Goal: Check status: Check status

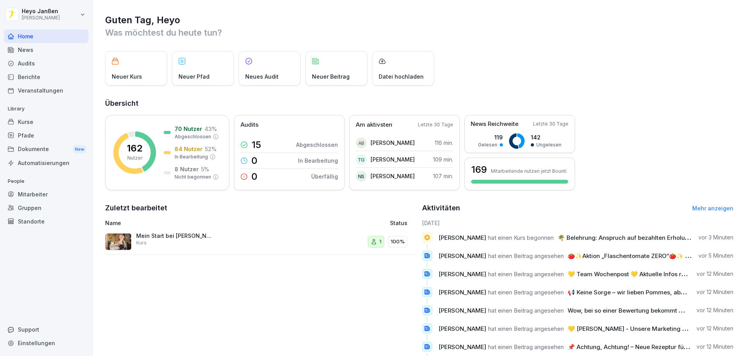
click at [34, 83] on div "Berichte" at bounding box center [46, 77] width 85 height 14
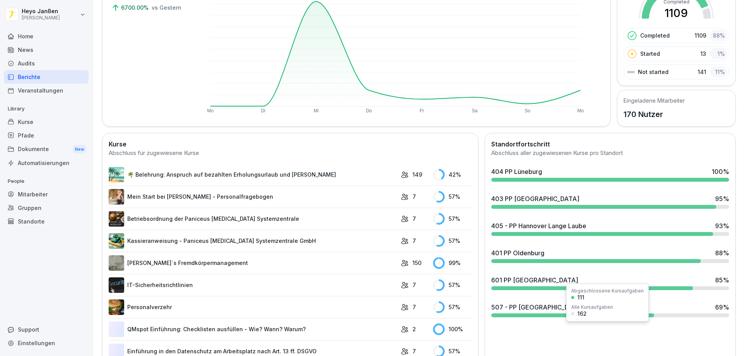
scroll to position [116, 0]
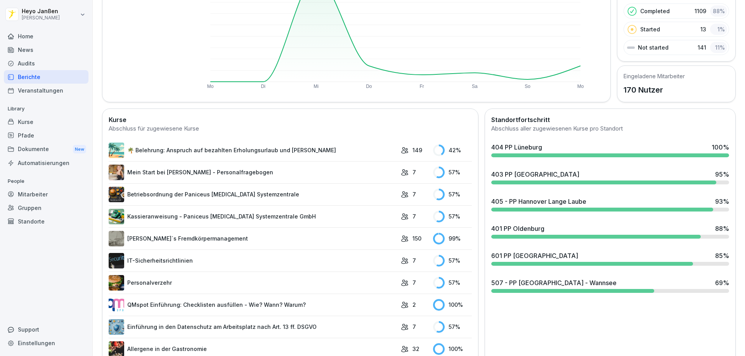
click at [542, 290] on div at bounding box center [572, 291] width 163 height 4
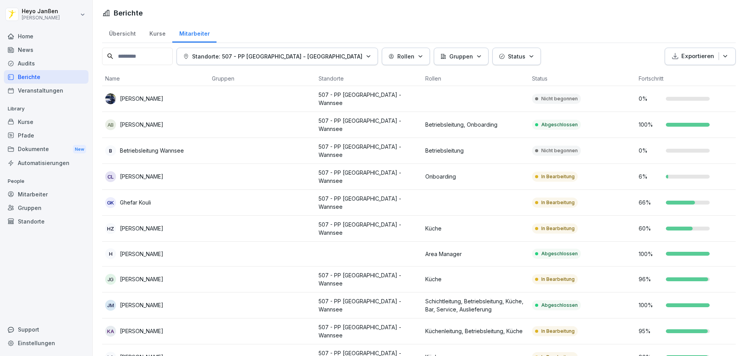
click at [128, 97] on p "[PERSON_NAME]" at bounding box center [141, 99] width 43 height 8
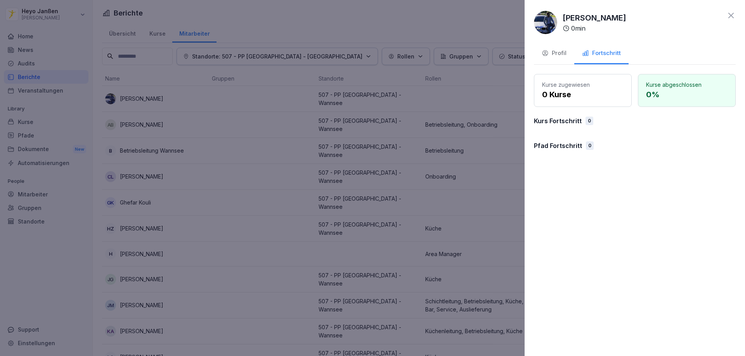
click at [559, 56] on div "Profil" at bounding box center [553, 53] width 25 height 9
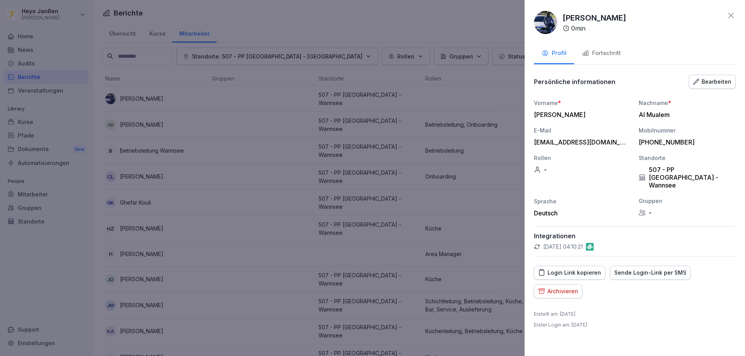
click at [598, 52] on div "Fortschritt" at bounding box center [601, 53] width 39 height 9
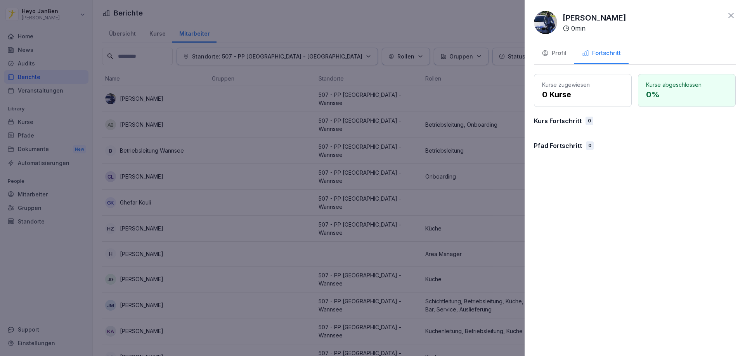
click at [568, 90] on p "0 Kurse" at bounding box center [582, 95] width 81 height 12
click at [565, 49] on div "Profil" at bounding box center [553, 53] width 25 height 9
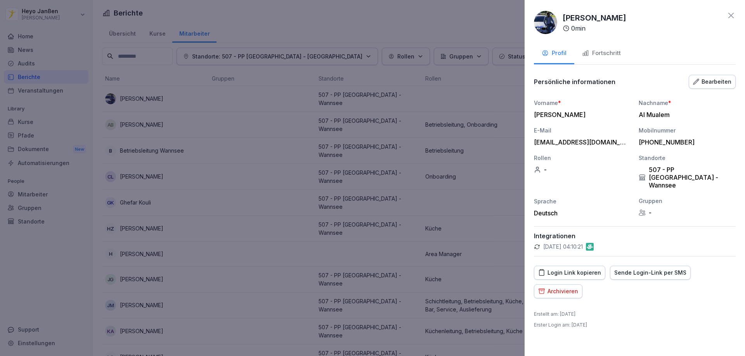
click at [597, 52] on div "Fortschritt" at bounding box center [601, 53] width 39 height 9
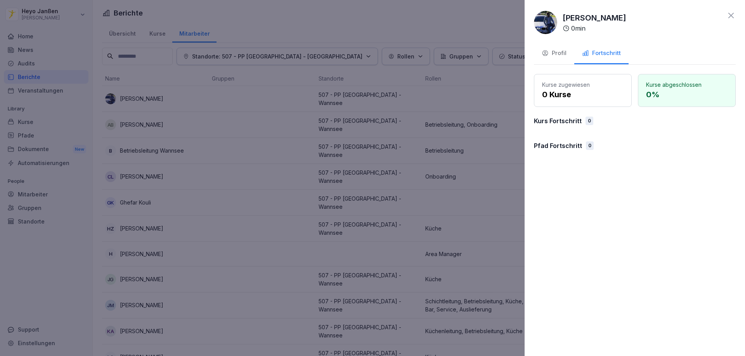
click at [661, 86] on p "Kurse abgeschlossen" at bounding box center [686, 85] width 81 height 8
click at [579, 85] on p "Kurse zugewiesen" at bounding box center [582, 85] width 81 height 8
click at [574, 95] on p "0 Kurse" at bounding box center [582, 95] width 81 height 12
click at [576, 121] on p "Kurs Fortschritt" at bounding box center [558, 120] width 48 height 9
click at [592, 144] on div "Pfad Fortschritt 0" at bounding box center [635, 145] width 202 height 9
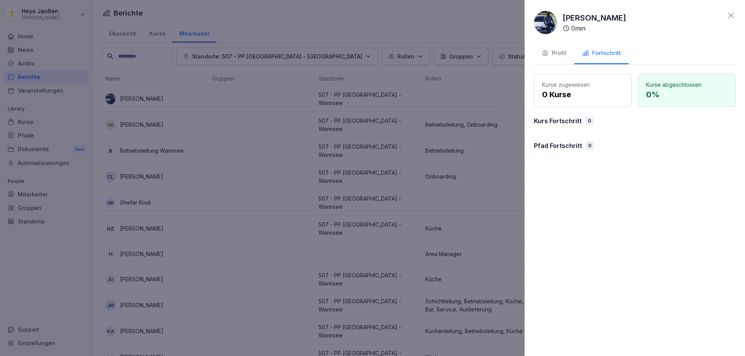
click at [589, 145] on div "0" at bounding box center [590, 146] width 8 height 9
click at [589, 121] on div "0" at bounding box center [589, 121] width 8 height 9
click at [726, 16] on icon at bounding box center [730, 15] width 9 height 9
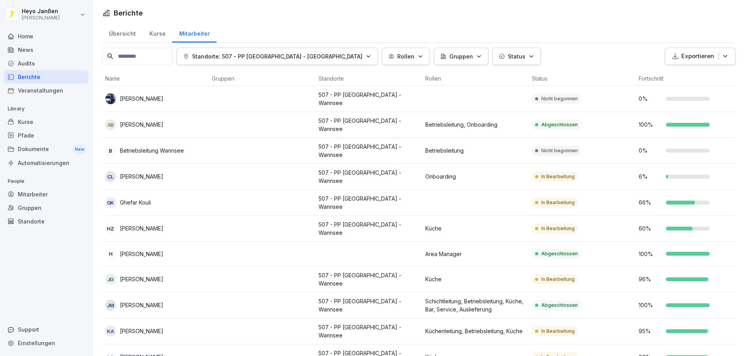
click at [356, 97] on p "507 - PP [GEOGRAPHIC_DATA] - Wannsee" at bounding box center [368, 99] width 100 height 16
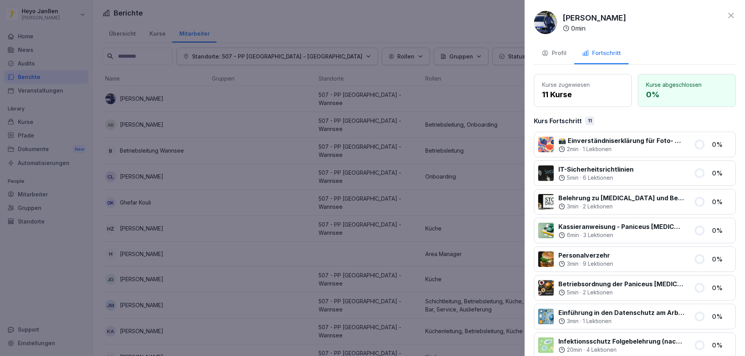
click at [726, 11] on icon at bounding box center [730, 15] width 9 height 9
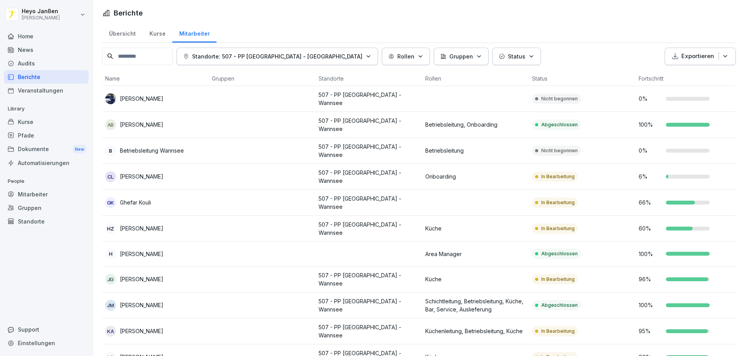
click at [580, 96] on td "Nicht begonnen" at bounding box center [582, 99] width 107 height 26
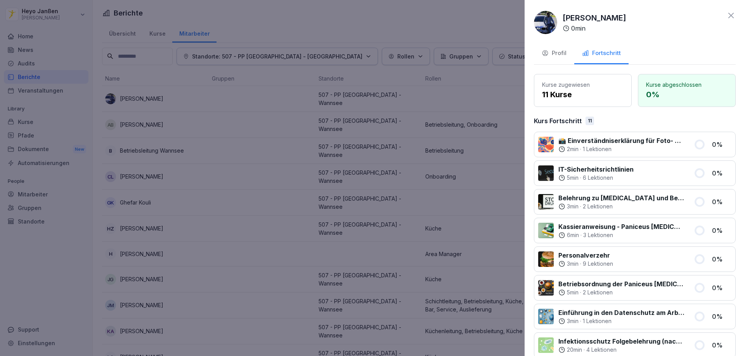
click at [727, 16] on icon at bounding box center [730, 15] width 9 height 9
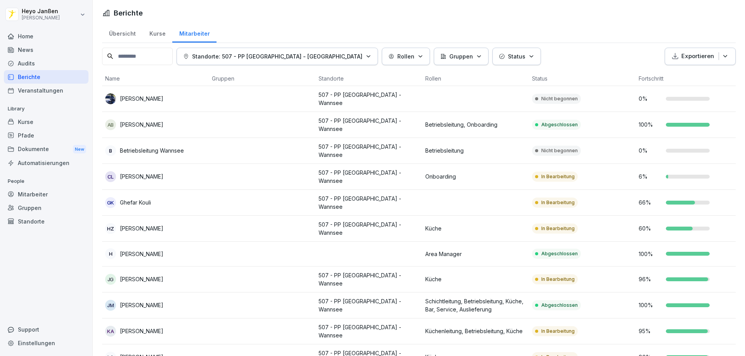
click at [407, 103] on td "507 - PP [GEOGRAPHIC_DATA] - Wannsee" at bounding box center [368, 99] width 107 height 26
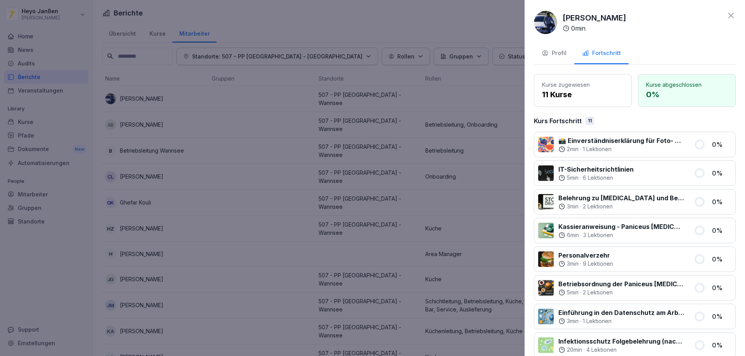
click at [723, 10] on div "[PERSON_NAME] 0 min Profil Fortschritt Kurse zugewiesen 11 Kurse Kurse abgeschl…" at bounding box center [634, 178] width 220 height 356
click at [726, 13] on icon at bounding box center [730, 15] width 9 height 9
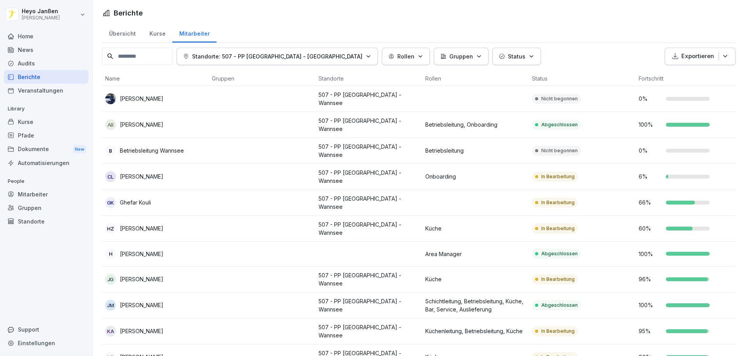
click at [137, 100] on p "[PERSON_NAME]" at bounding box center [141, 99] width 43 height 8
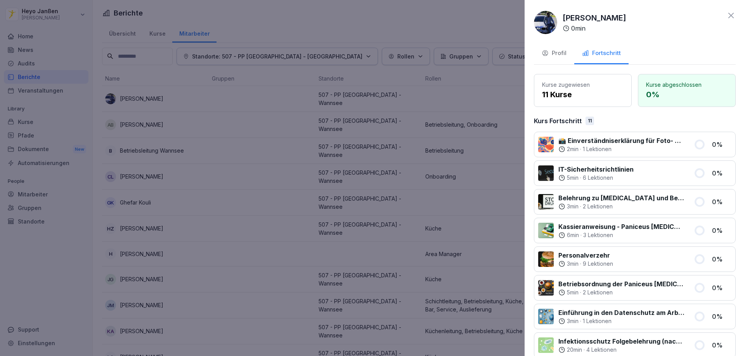
click at [728, 17] on icon at bounding box center [730, 15] width 9 height 9
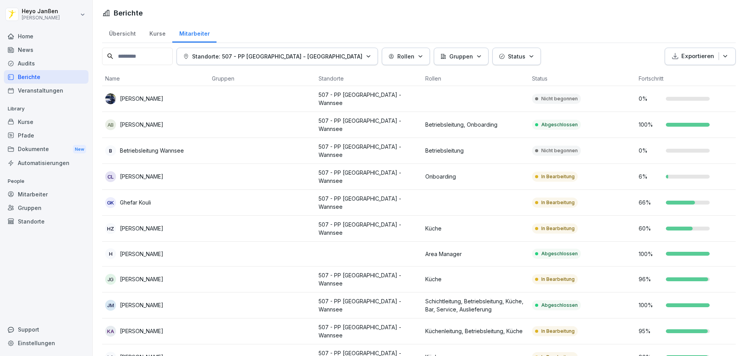
click at [235, 107] on td at bounding box center [262, 99] width 107 height 26
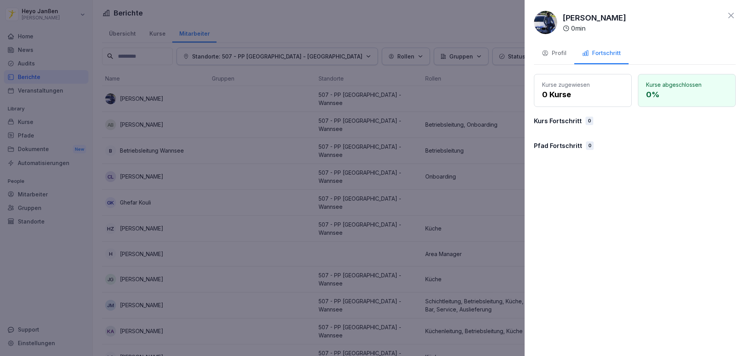
click at [730, 19] on icon at bounding box center [730, 15] width 9 height 9
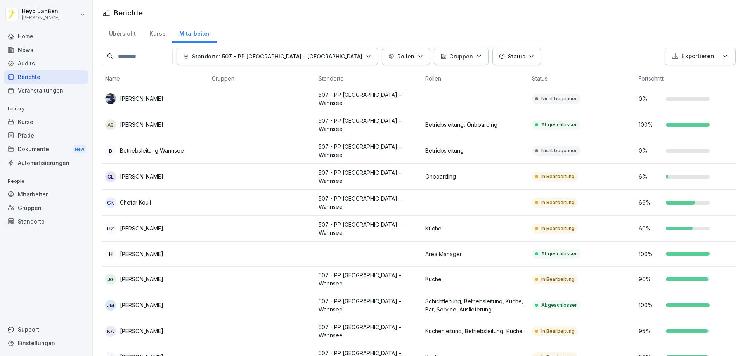
click at [140, 102] on p "[PERSON_NAME]" at bounding box center [141, 99] width 43 height 8
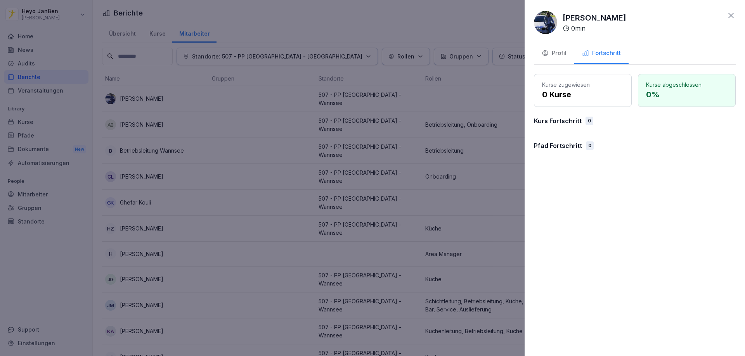
click at [560, 54] on div "Profil" at bounding box center [553, 53] width 25 height 9
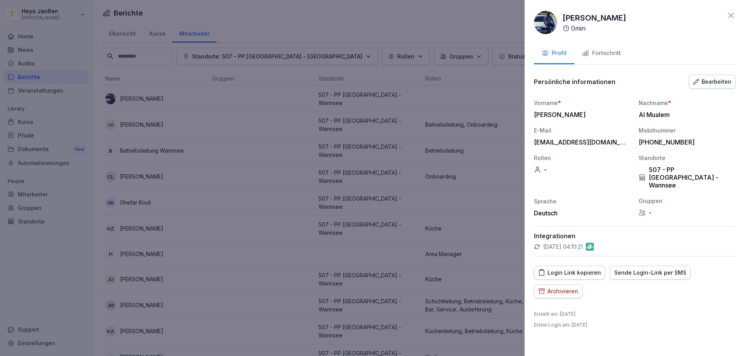
click at [599, 55] on div "Fortschritt" at bounding box center [601, 53] width 39 height 9
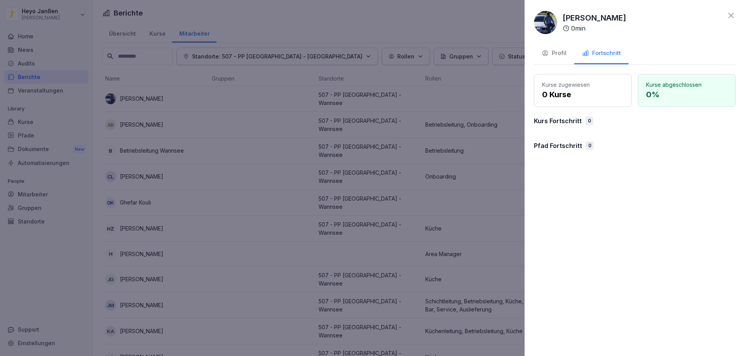
click at [734, 14] on icon at bounding box center [730, 15] width 9 height 9
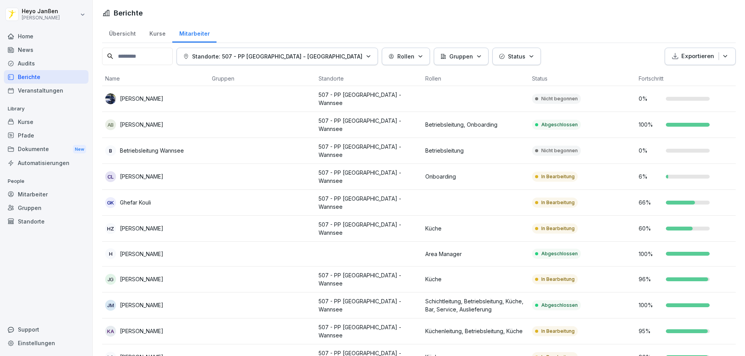
click at [435, 101] on td at bounding box center [475, 99] width 107 height 26
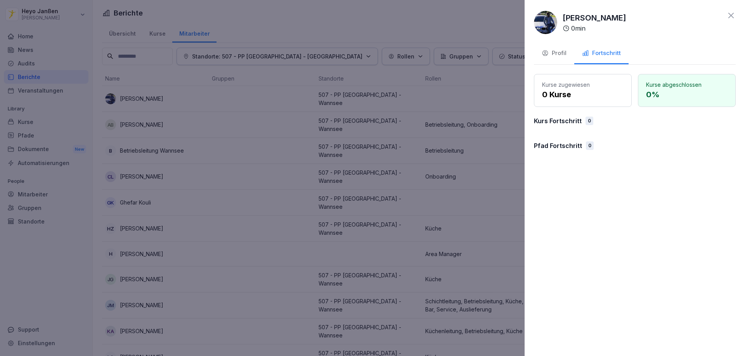
click at [729, 19] on icon at bounding box center [730, 15] width 9 height 9
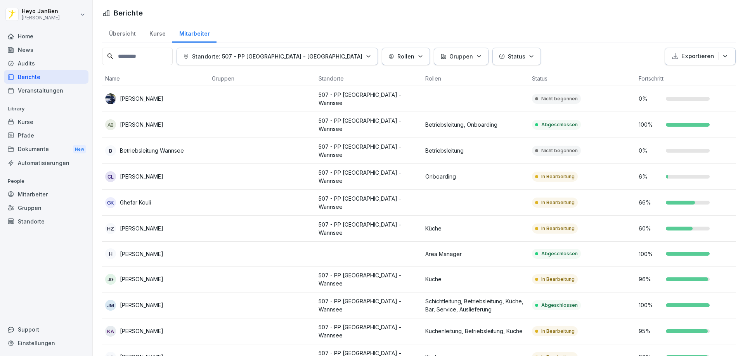
click at [162, 104] on td "[PERSON_NAME]" at bounding box center [155, 99] width 107 height 26
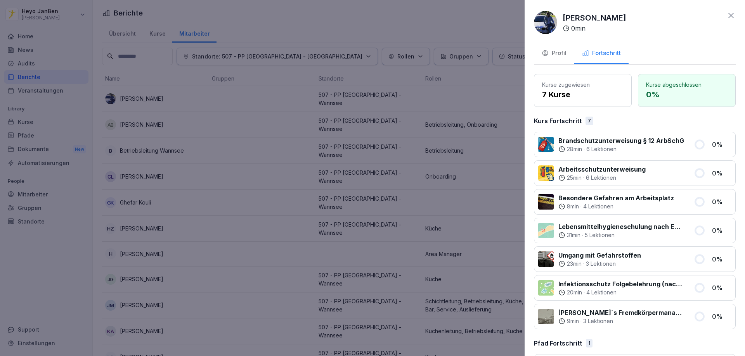
click at [728, 14] on icon at bounding box center [730, 15] width 5 height 5
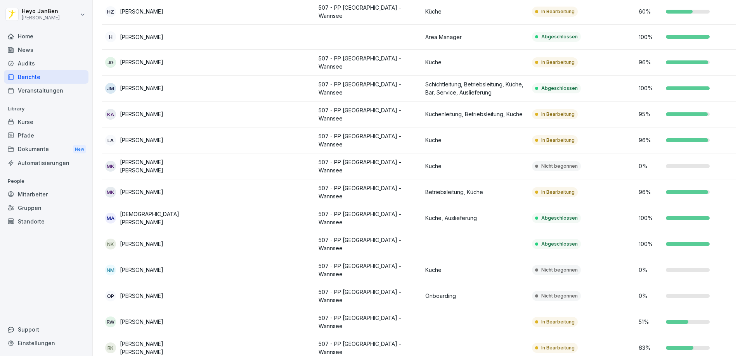
scroll to position [233, 0]
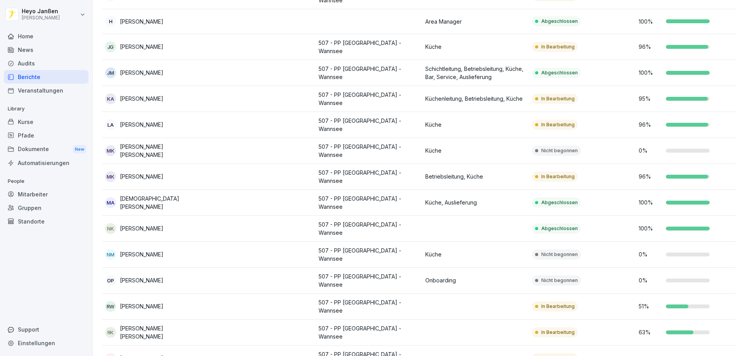
click at [437, 277] on p "Onboarding" at bounding box center [475, 281] width 100 height 8
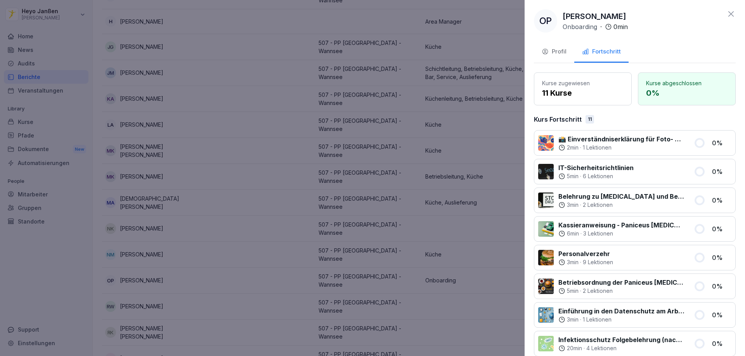
scroll to position [0, 0]
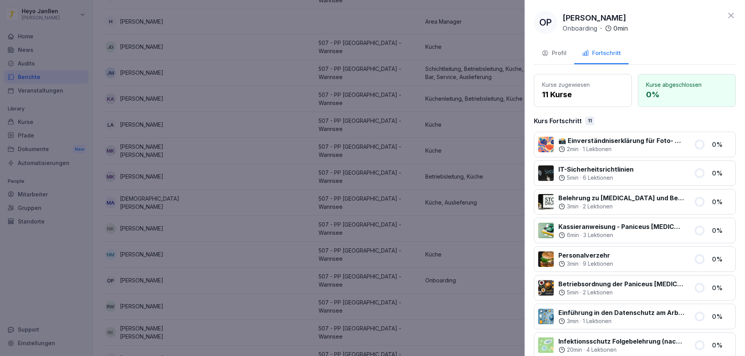
click at [728, 13] on icon at bounding box center [730, 15] width 5 height 5
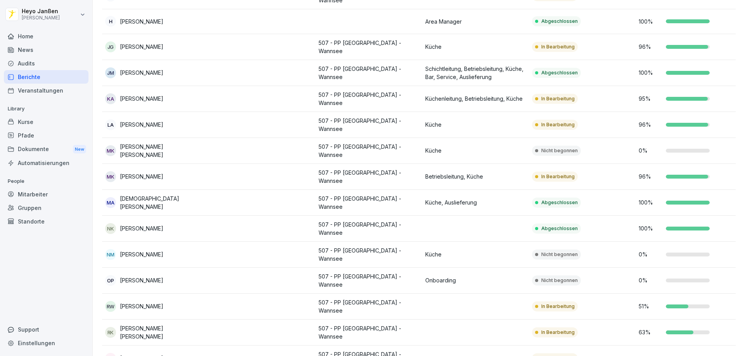
click at [254, 243] on td at bounding box center [262, 255] width 107 height 26
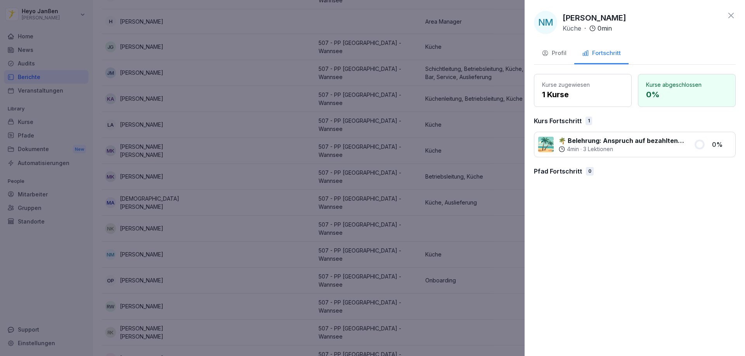
click at [555, 57] on div "Profil" at bounding box center [553, 53] width 25 height 9
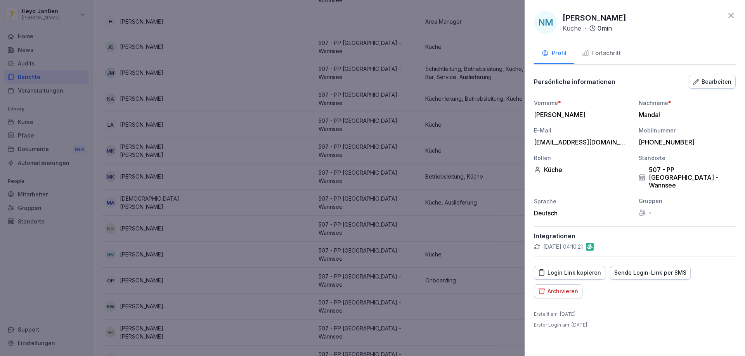
click at [597, 52] on div "Fortschritt" at bounding box center [601, 53] width 39 height 9
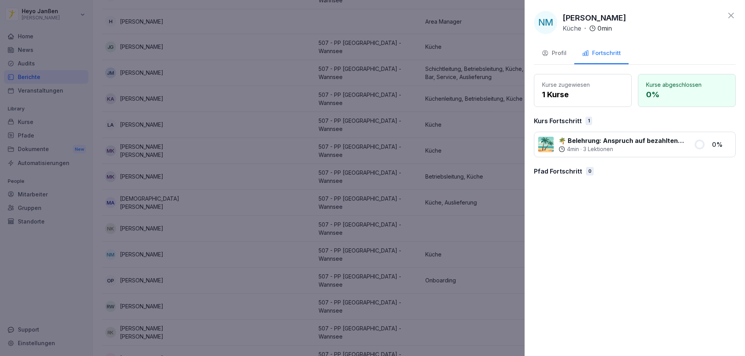
click at [734, 15] on icon at bounding box center [730, 15] width 9 height 9
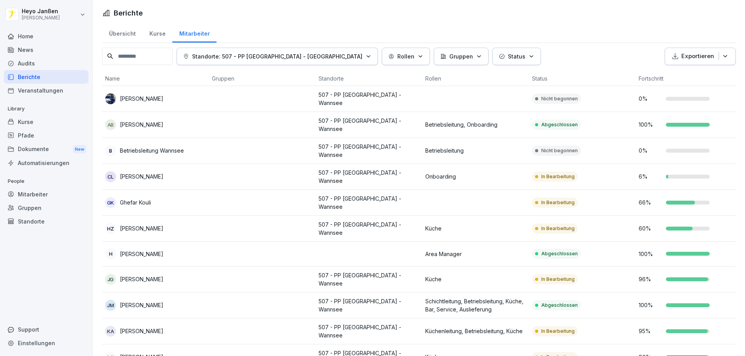
click at [218, 126] on td at bounding box center [262, 125] width 107 height 26
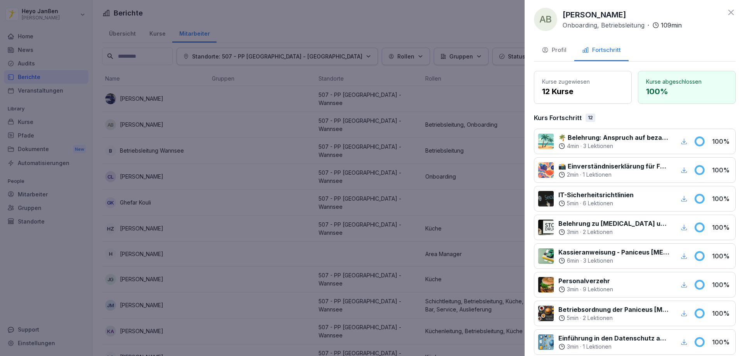
scroll to position [2, 0]
click at [726, 11] on icon at bounding box center [730, 13] width 9 height 9
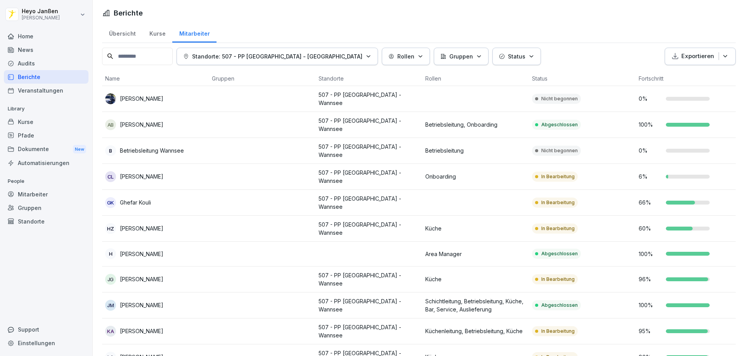
click at [160, 173] on div "CL [PERSON_NAME]" at bounding box center [155, 176] width 100 height 11
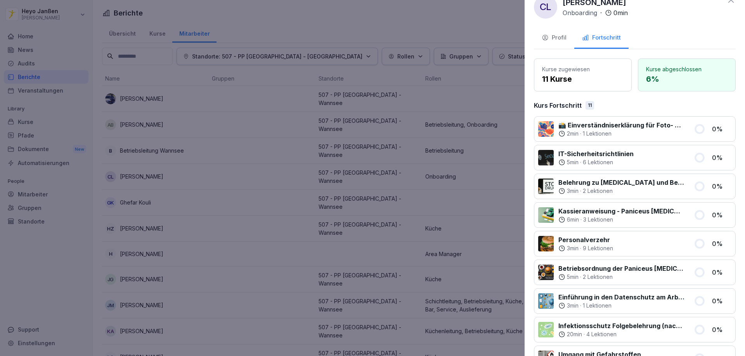
scroll to position [0, 0]
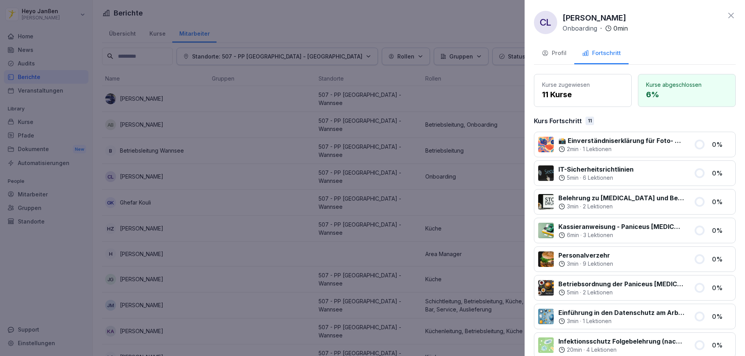
click at [726, 16] on icon at bounding box center [730, 15] width 9 height 9
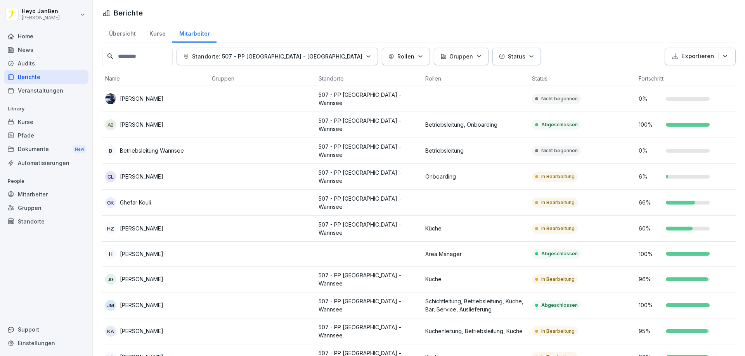
click at [150, 199] on p "Ghefar Kouli" at bounding box center [135, 203] width 31 height 8
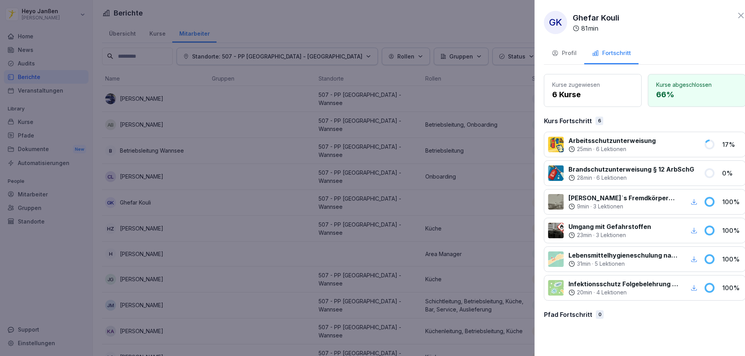
click at [150, 199] on div at bounding box center [372, 178] width 745 height 356
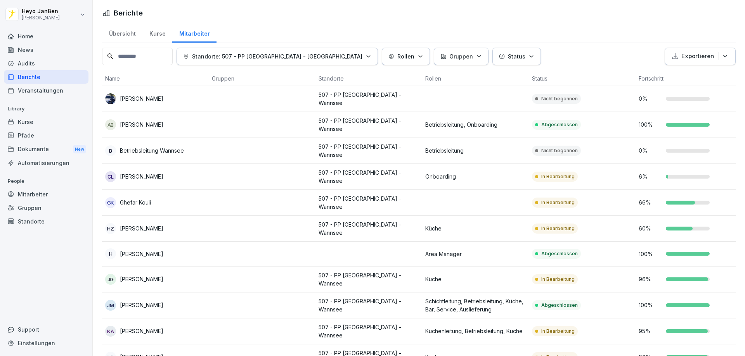
click at [150, 225] on p "[PERSON_NAME]" at bounding box center [141, 229] width 43 height 8
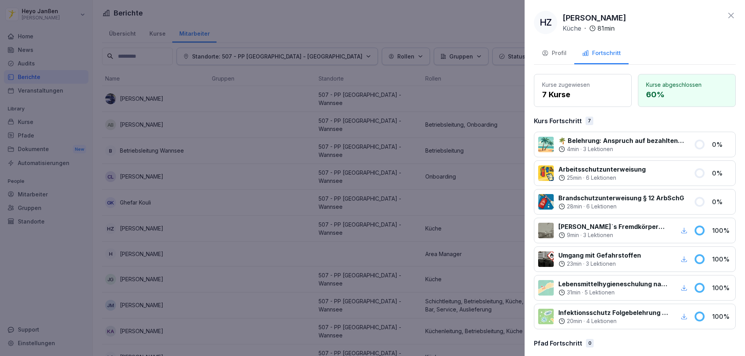
click at [150, 221] on div at bounding box center [372, 178] width 745 height 356
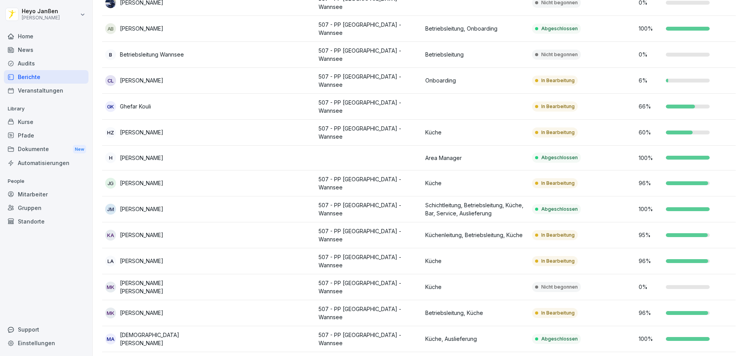
scroll to position [116, 0]
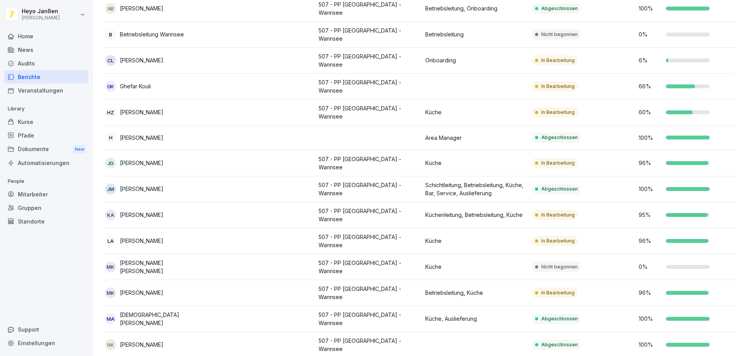
click at [175, 259] on p "[PERSON_NAME] [PERSON_NAME]" at bounding box center [163, 267] width 86 height 16
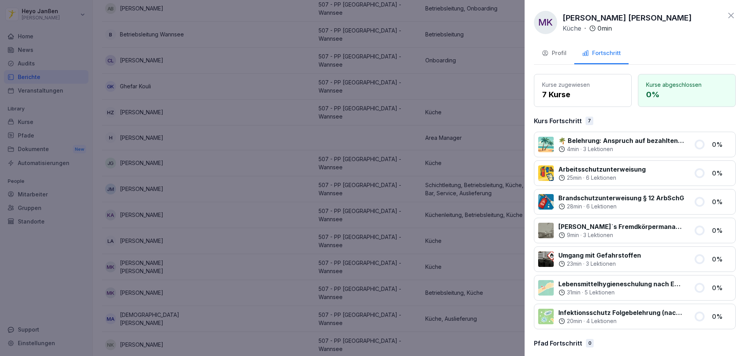
scroll to position [9, 0]
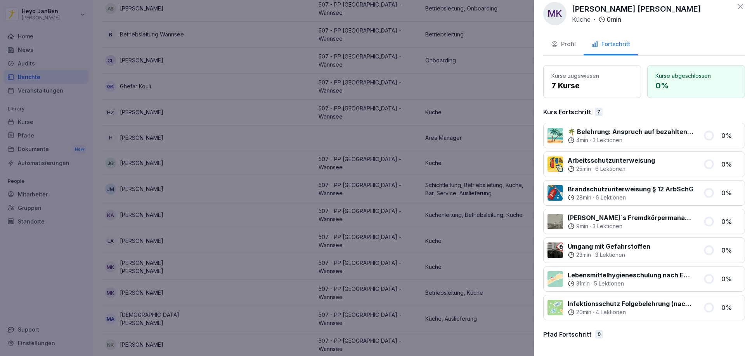
click at [209, 256] on div at bounding box center [372, 178] width 745 height 356
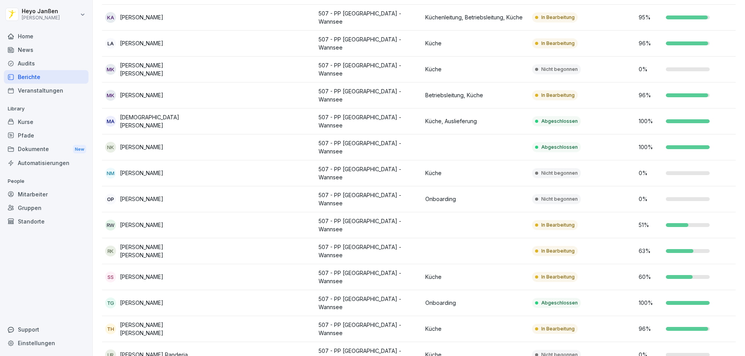
scroll to position [320, 0]
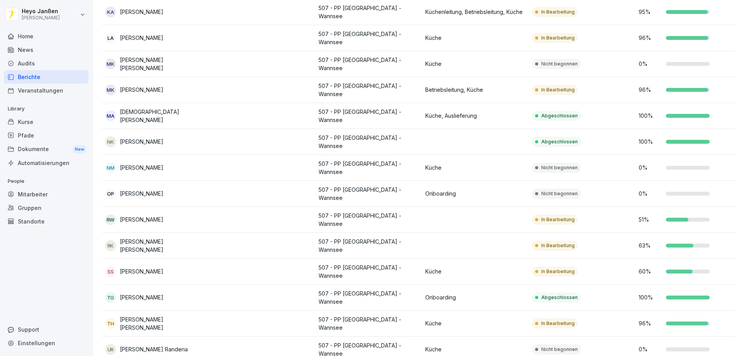
click at [176, 337] on td "UR [PERSON_NAME]" at bounding box center [155, 350] width 107 height 26
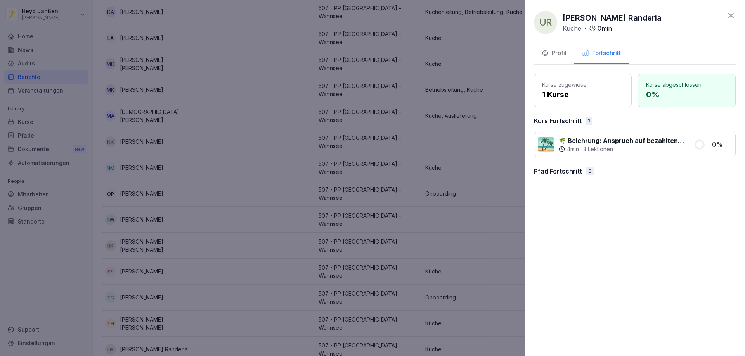
click at [184, 328] on div at bounding box center [372, 178] width 745 height 356
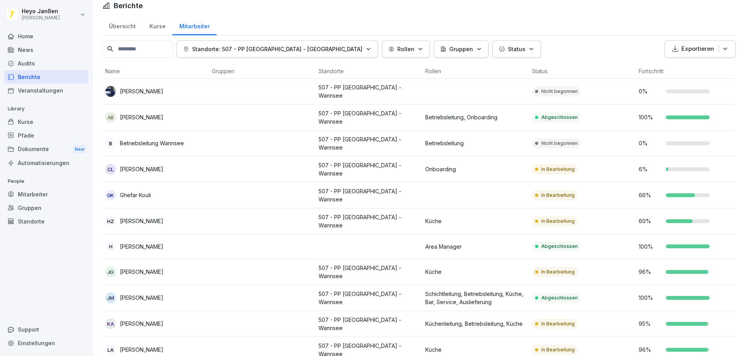
scroll to position [0, 0]
